Goal: Manage account settings

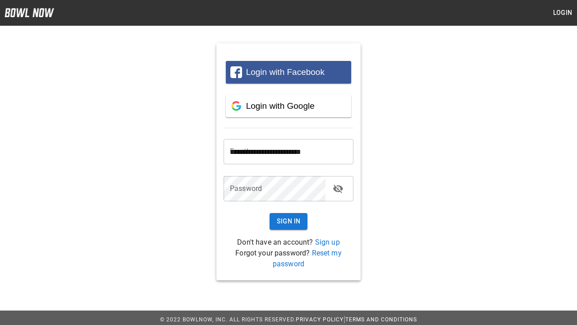
type input "**********"
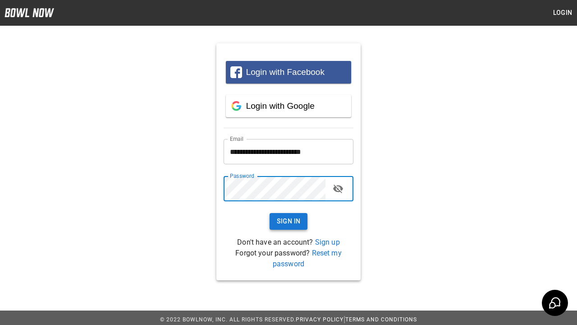
click at [289, 221] on button "Sign In" at bounding box center [289, 221] width 38 height 17
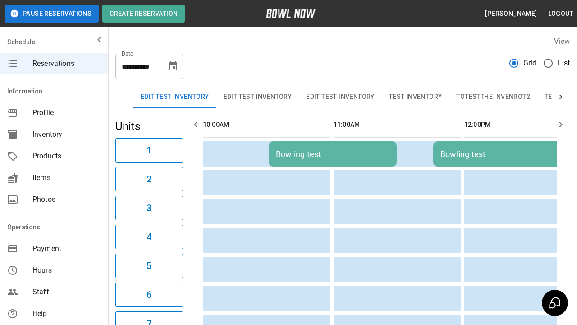
scroll to position [0, 1047]
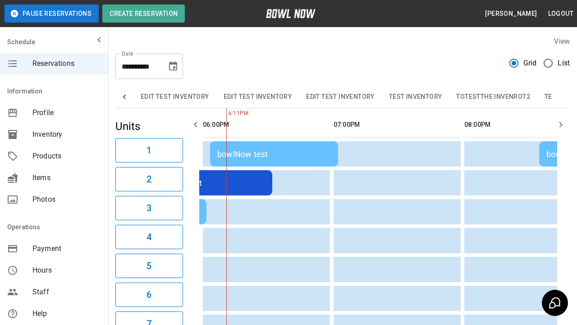
scroll to position [0, 553]
type input "*********"
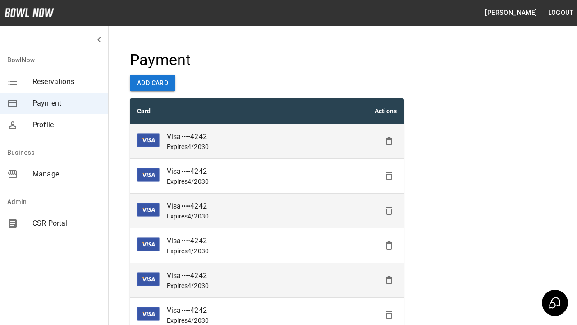
click at [389, 141] on icon "Delete" at bounding box center [389, 141] width 11 height 11
click at [389, 176] on icon "Delete" at bounding box center [389, 176] width 11 height 11
click at [389, 211] on icon "Delete" at bounding box center [389, 210] width 11 height 11
click at [389, 245] on icon "Delete" at bounding box center [389, 245] width 11 height 11
click at [389, 280] on icon "Delete" at bounding box center [389, 280] width 11 height 11
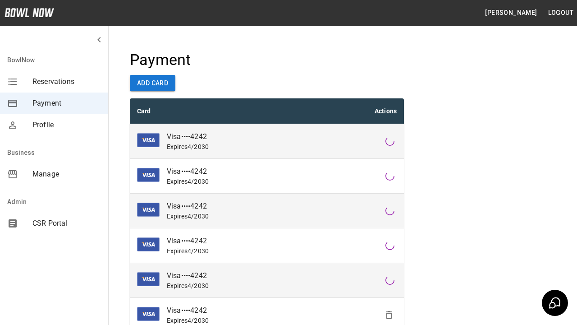
click at [389, 315] on icon "Delete" at bounding box center [389, 314] width 11 height 11
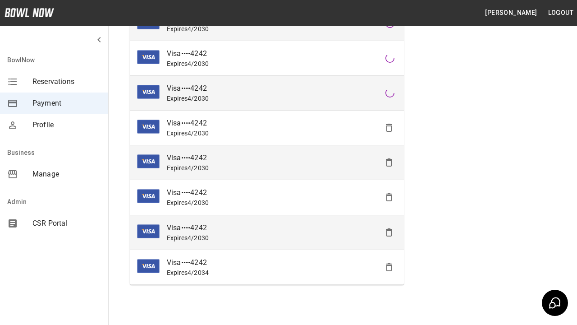
click at [389, 197] on icon "Delete" at bounding box center [389, 197] width 11 height 11
click at [389, 232] on icon "Delete" at bounding box center [389, 232] width 11 height 11
click at [389, 267] on icon "Delete" at bounding box center [389, 267] width 11 height 11
